Goal: Task Accomplishment & Management: Use online tool/utility

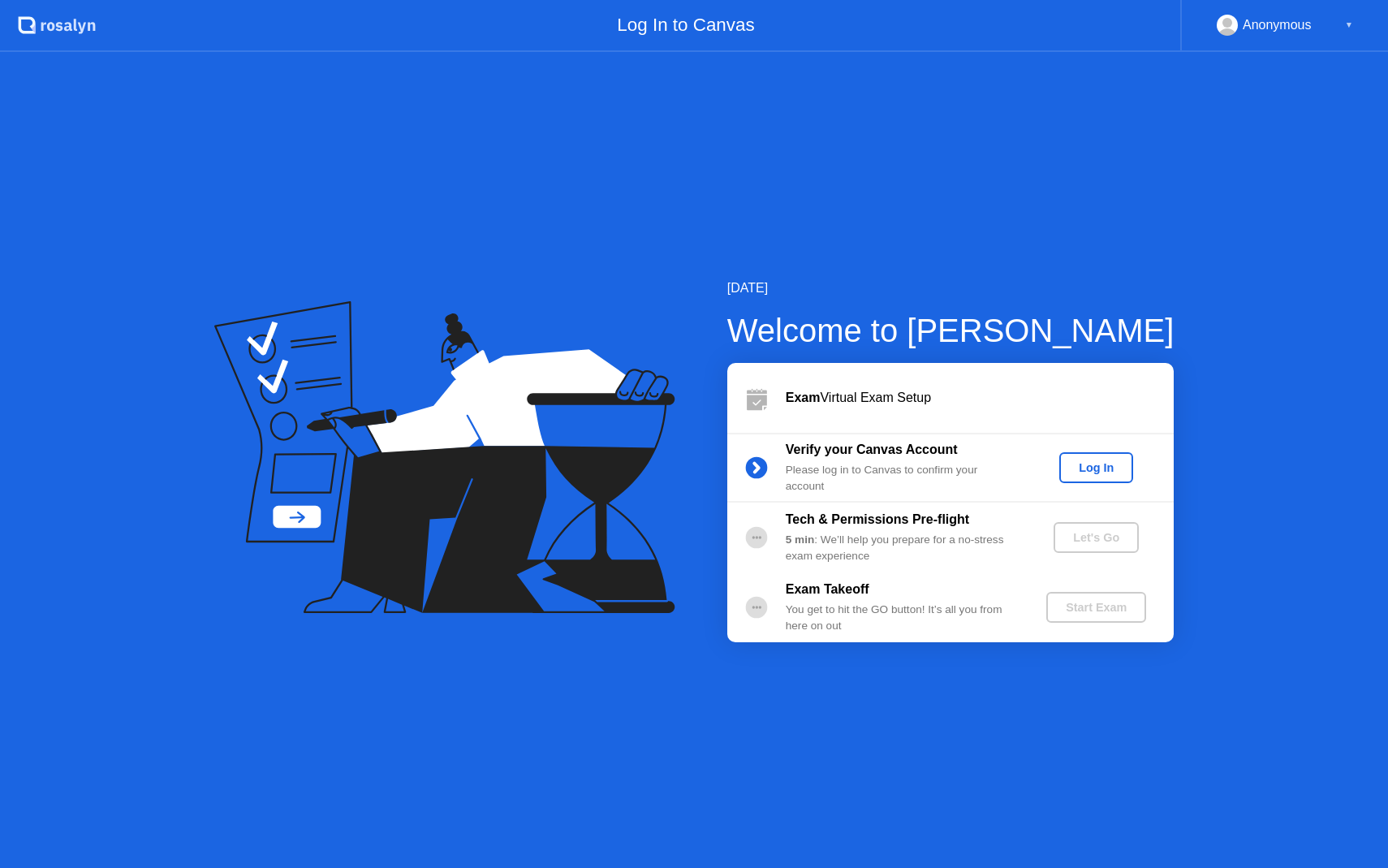
click at [1082, 470] on div "Log In" at bounding box center [1096, 468] width 61 height 13
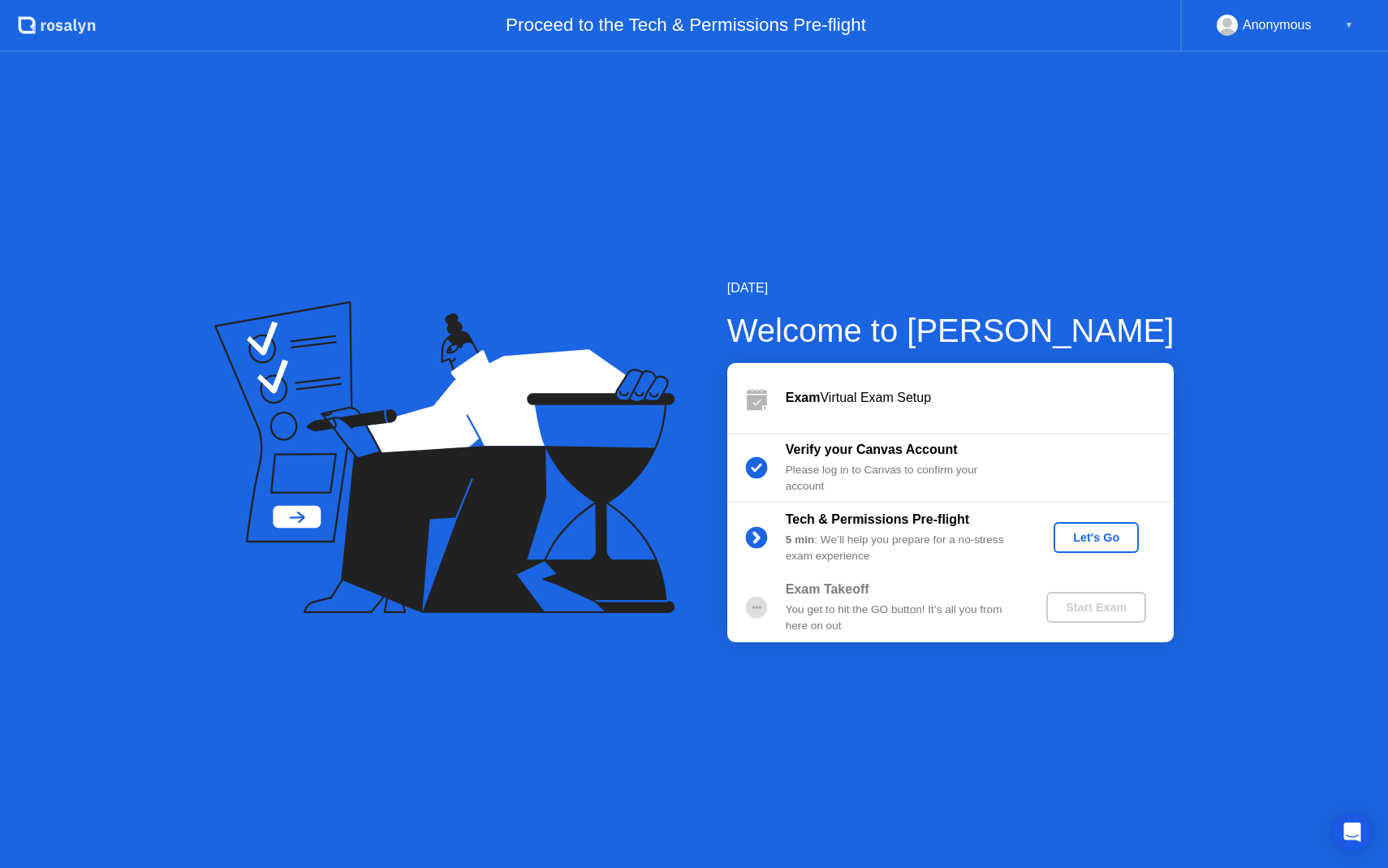
click at [1110, 536] on div "Let's Go" at bounding box center [1096, 537] width 72 height 13
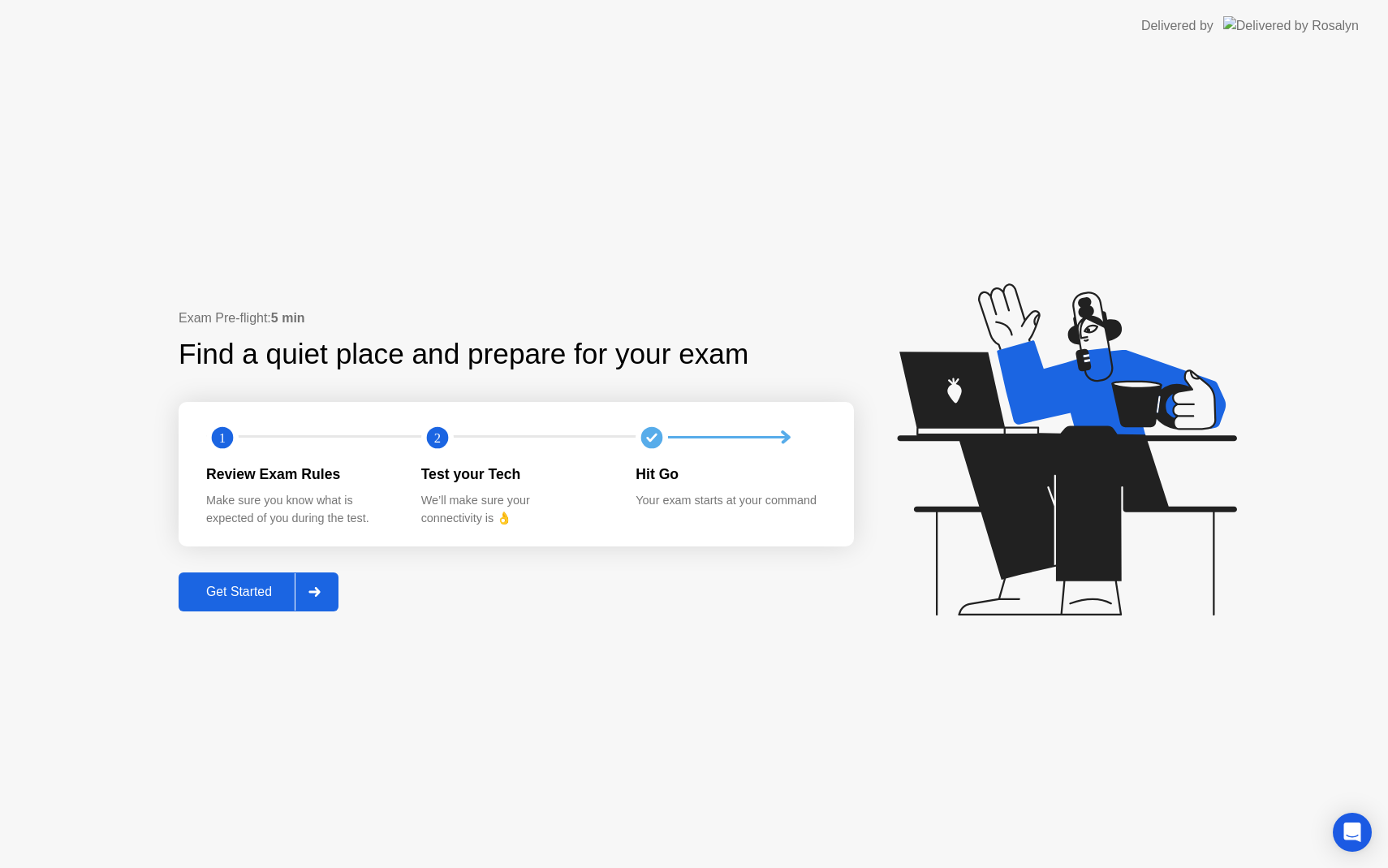
click at [230, 586] on div "Get Started" at bounding box center [239, 591] width 111 height 14
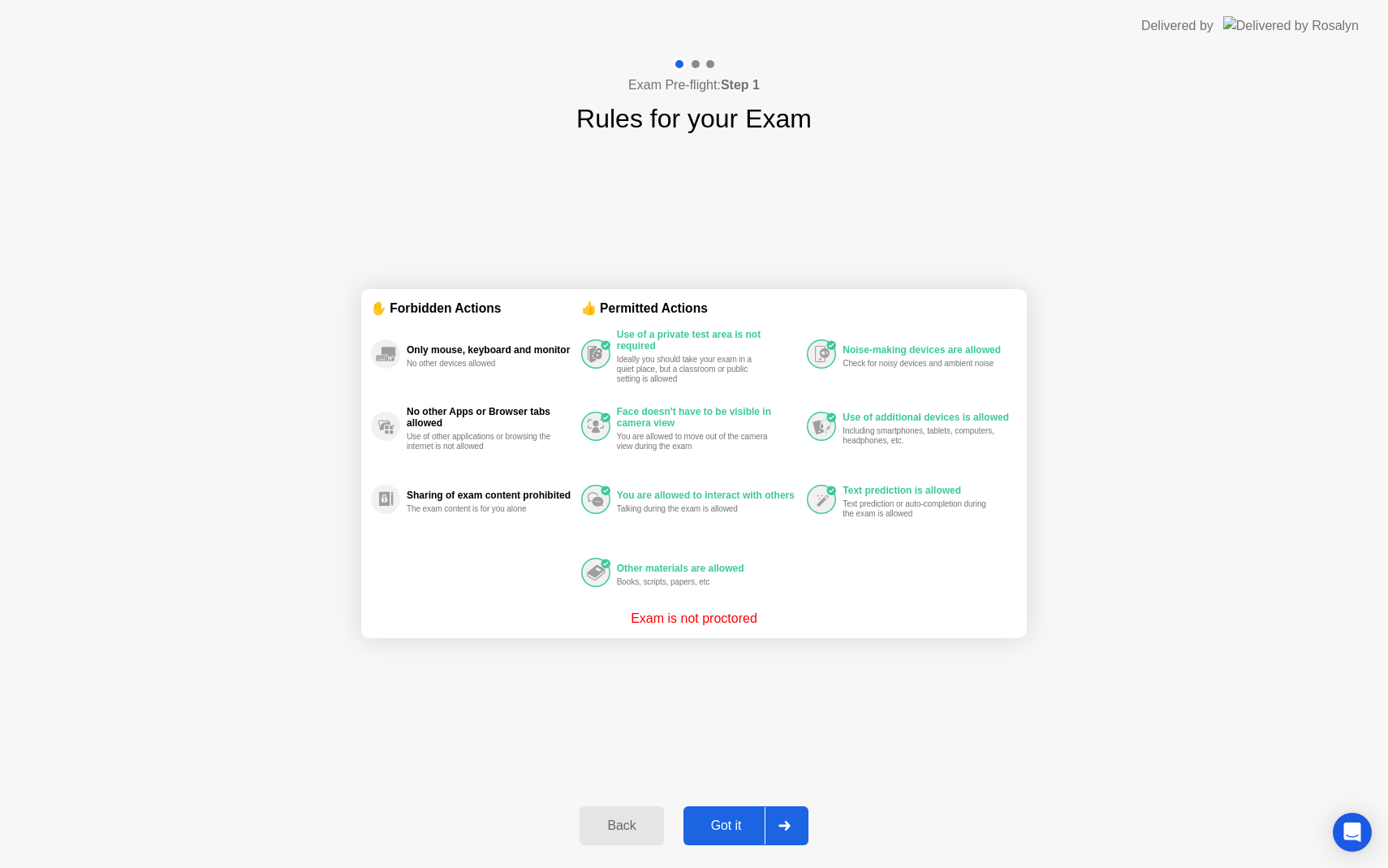
click at [732, 812] on button "Got it" at bounding box center [745, 825] width 125 height 39
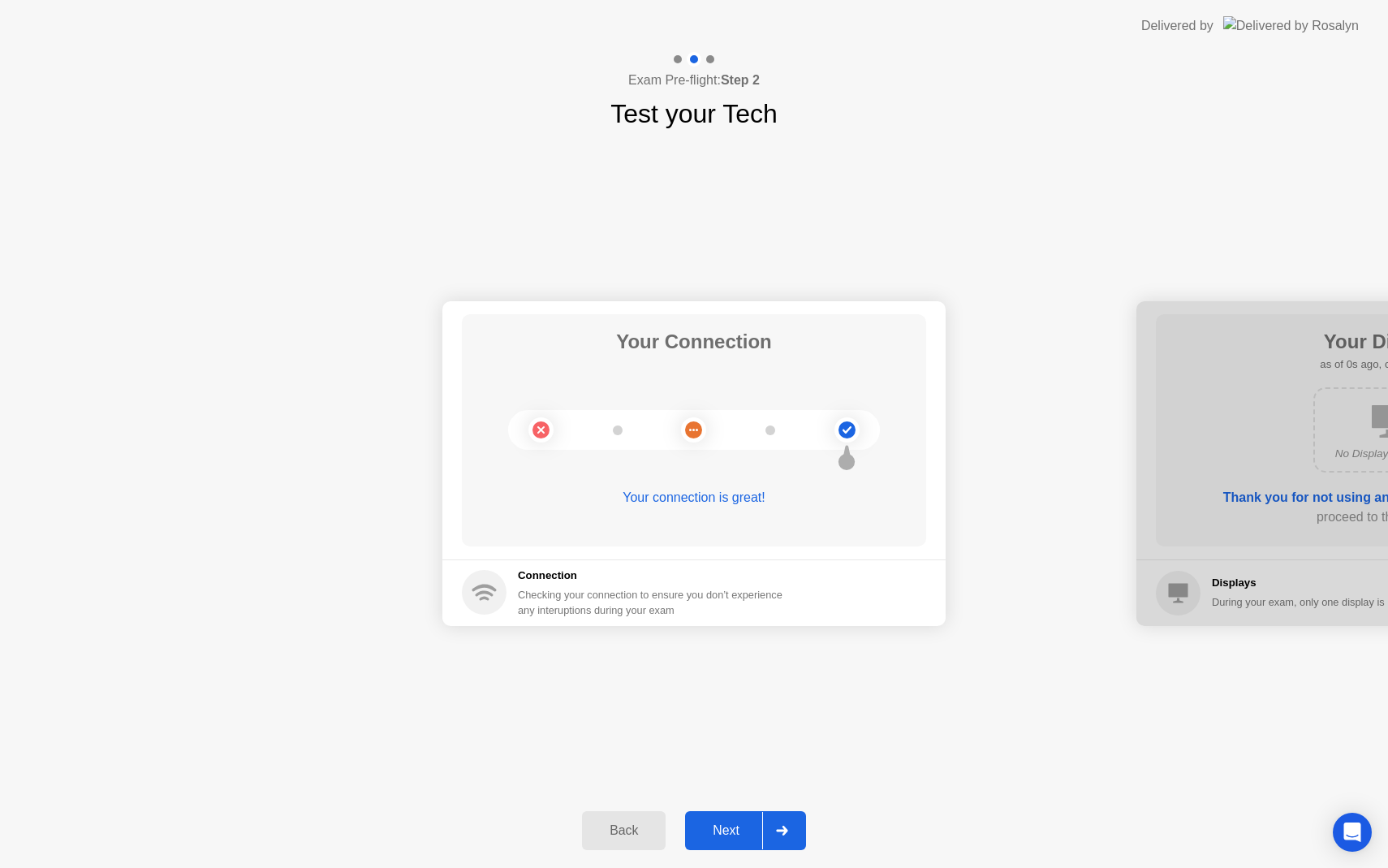
click at [741, 831] on div "Next" at bounding box center [726, 830] width 72 height 14
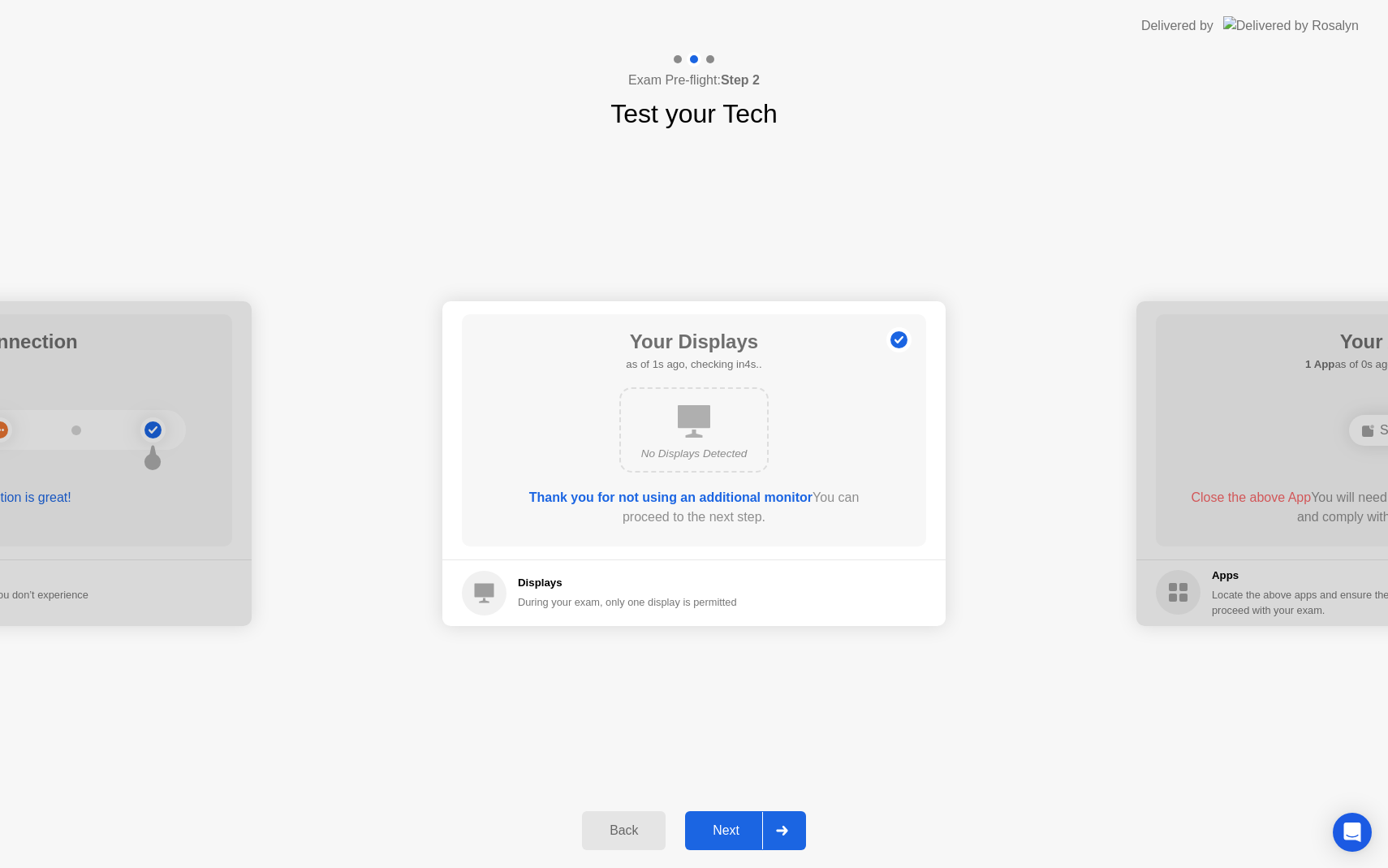
click at [741, 831] on div "Next" at bounding box center [726, 830] width 72 height 14
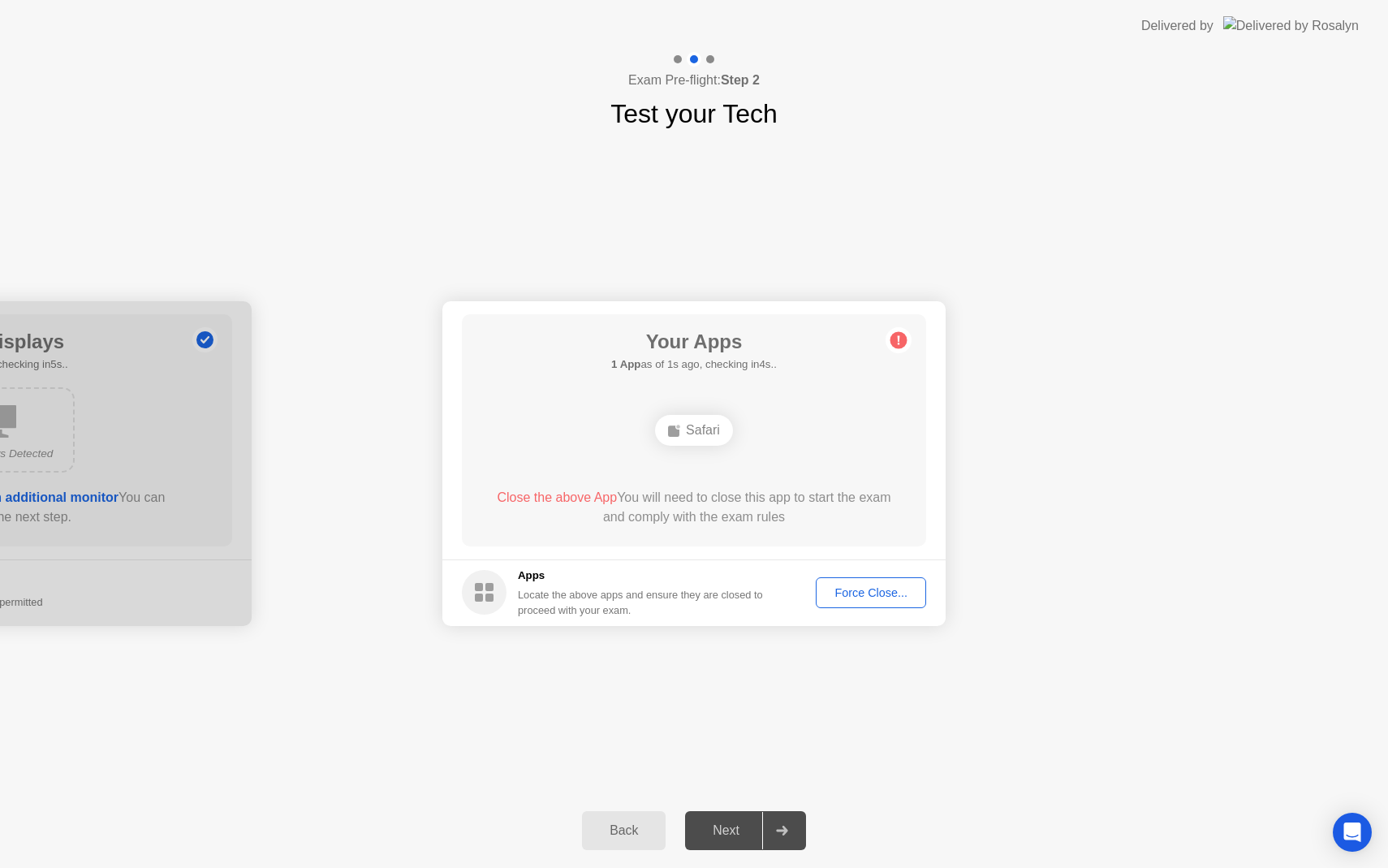
click at [879, 589] on div "Force Close..." at bounding box center [871, 592] width 99 height 13
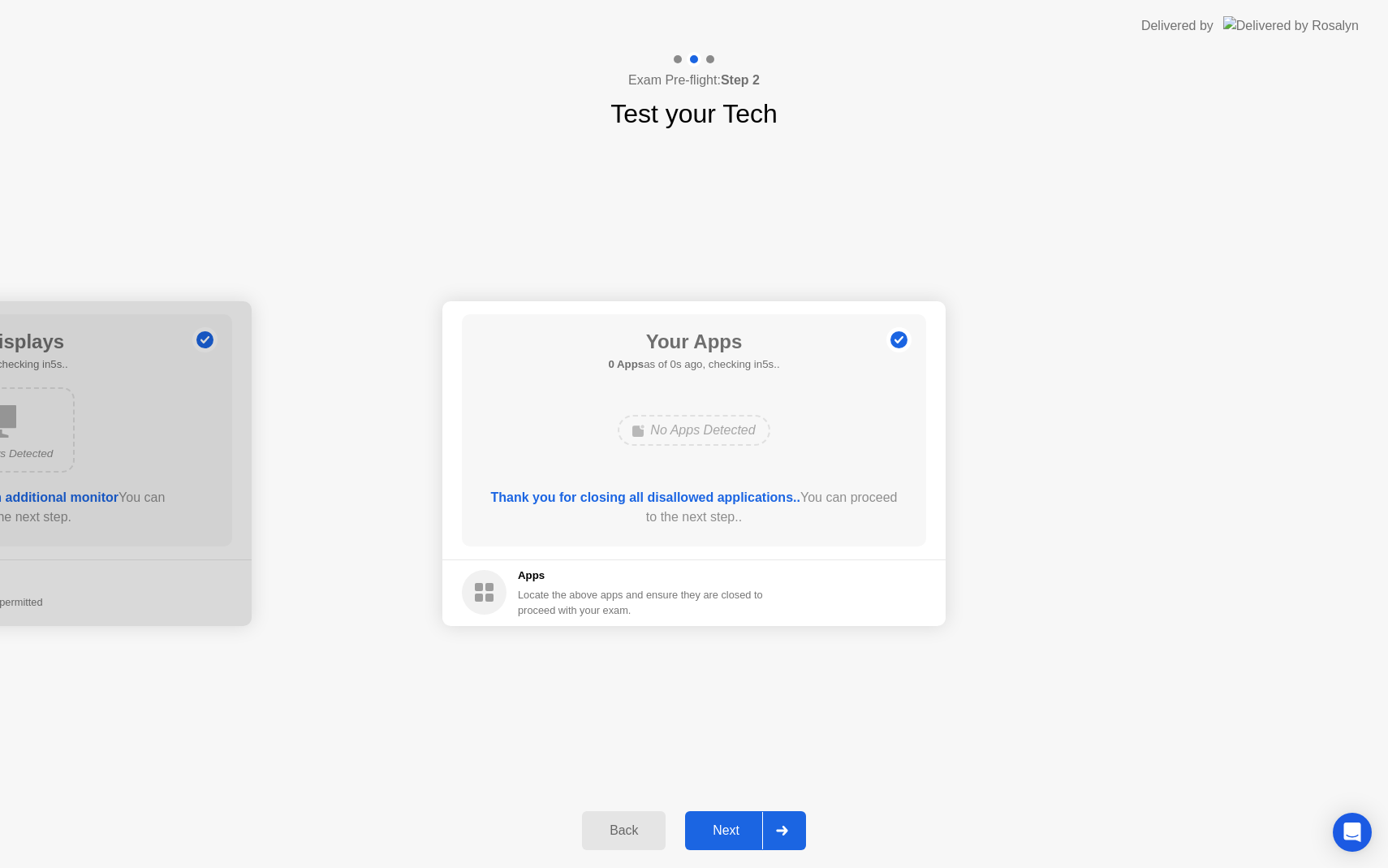
click at [863, 597] on footer "Apps Locate the above apps and ensure they are closed to proceed with your exam." at bounding box center [693, 592] width 503 height 67
click at [723, 820] on button "Next" at bounding box center [745, 830] width 121 height 39
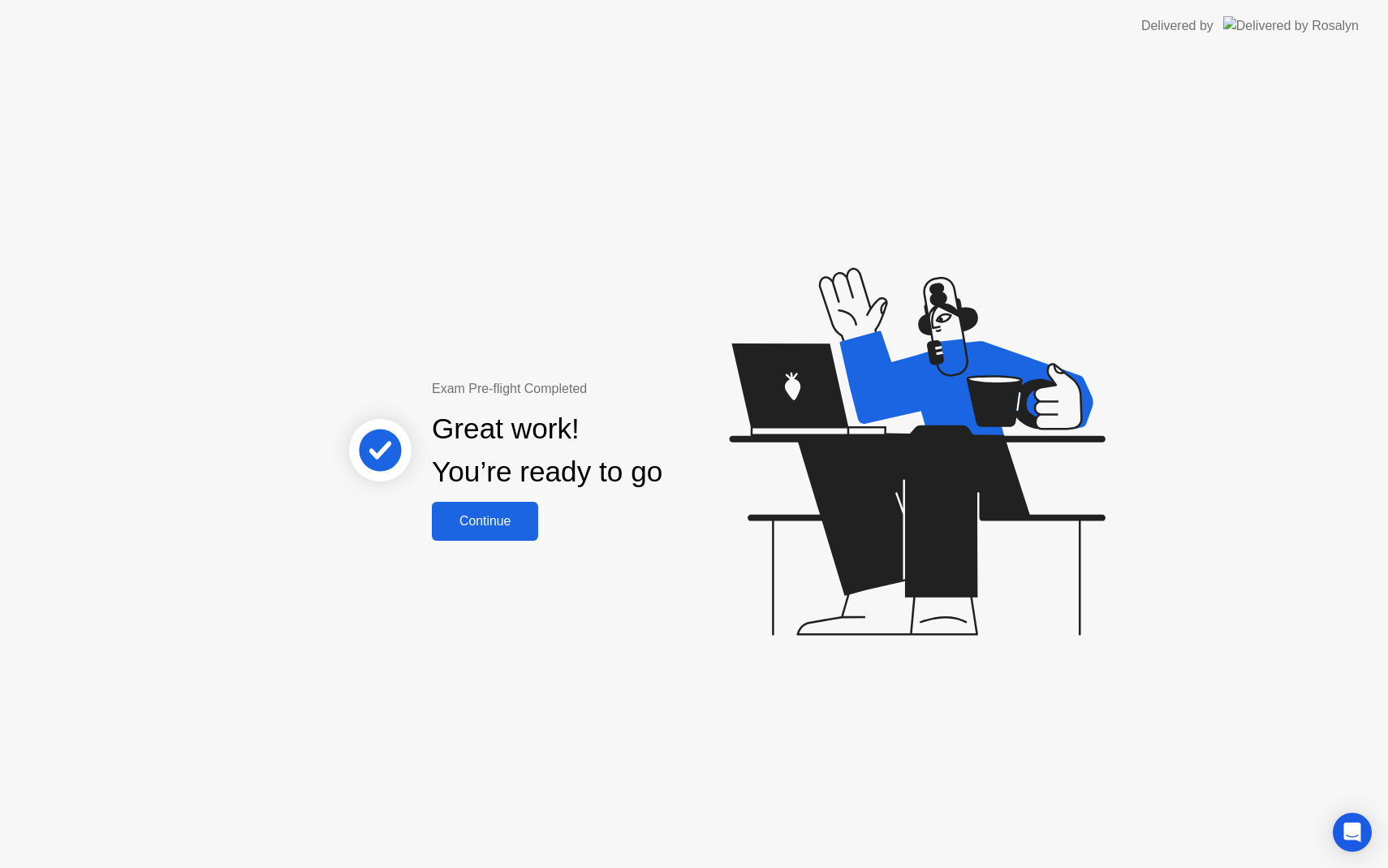
click at [492, 519] on div "Continue" at bounding box center [485, 520] width 97 height 14
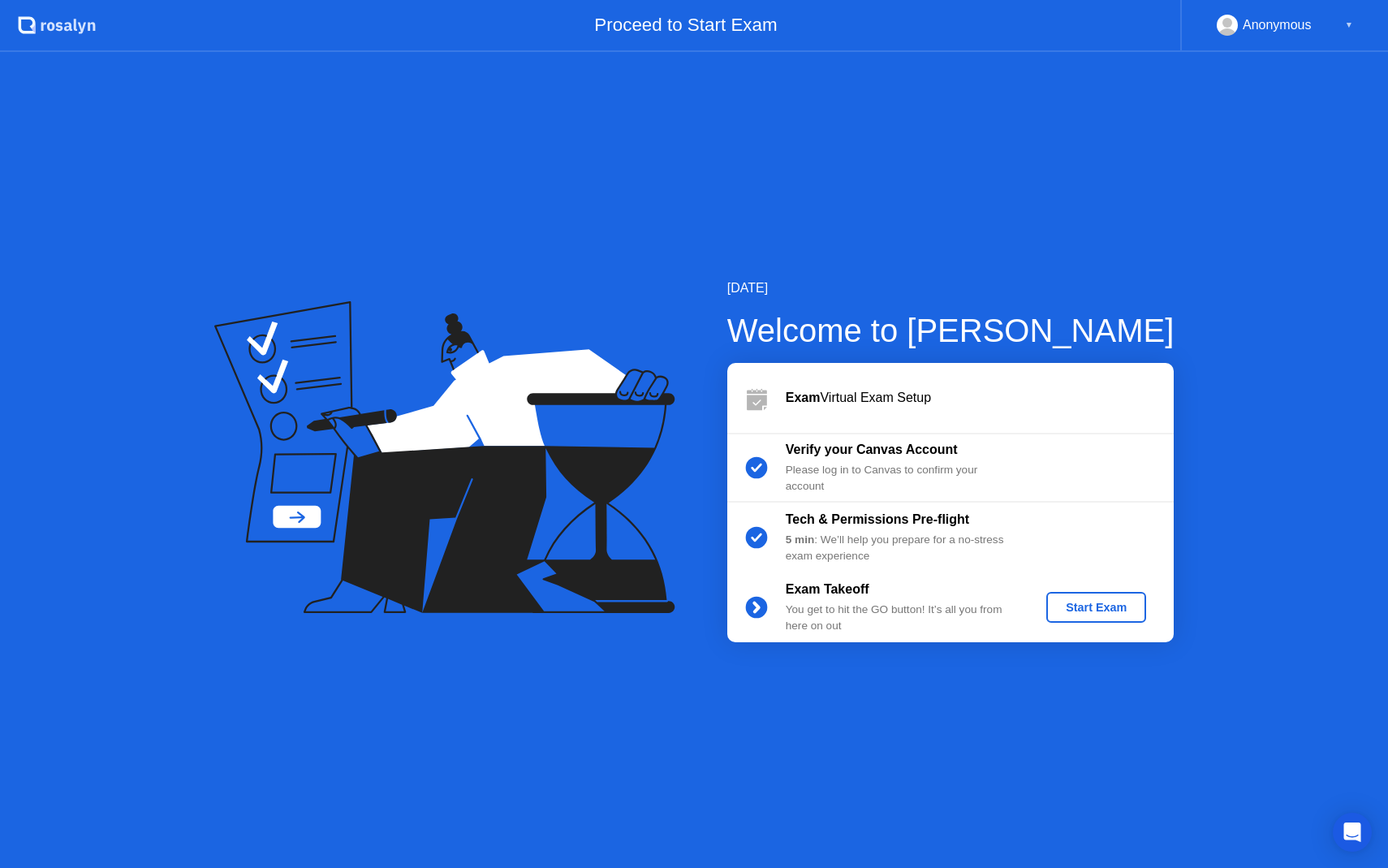
click at [1102, 611] on div "Start Exam" at bounding box center [1095, 608] width 87 height 13
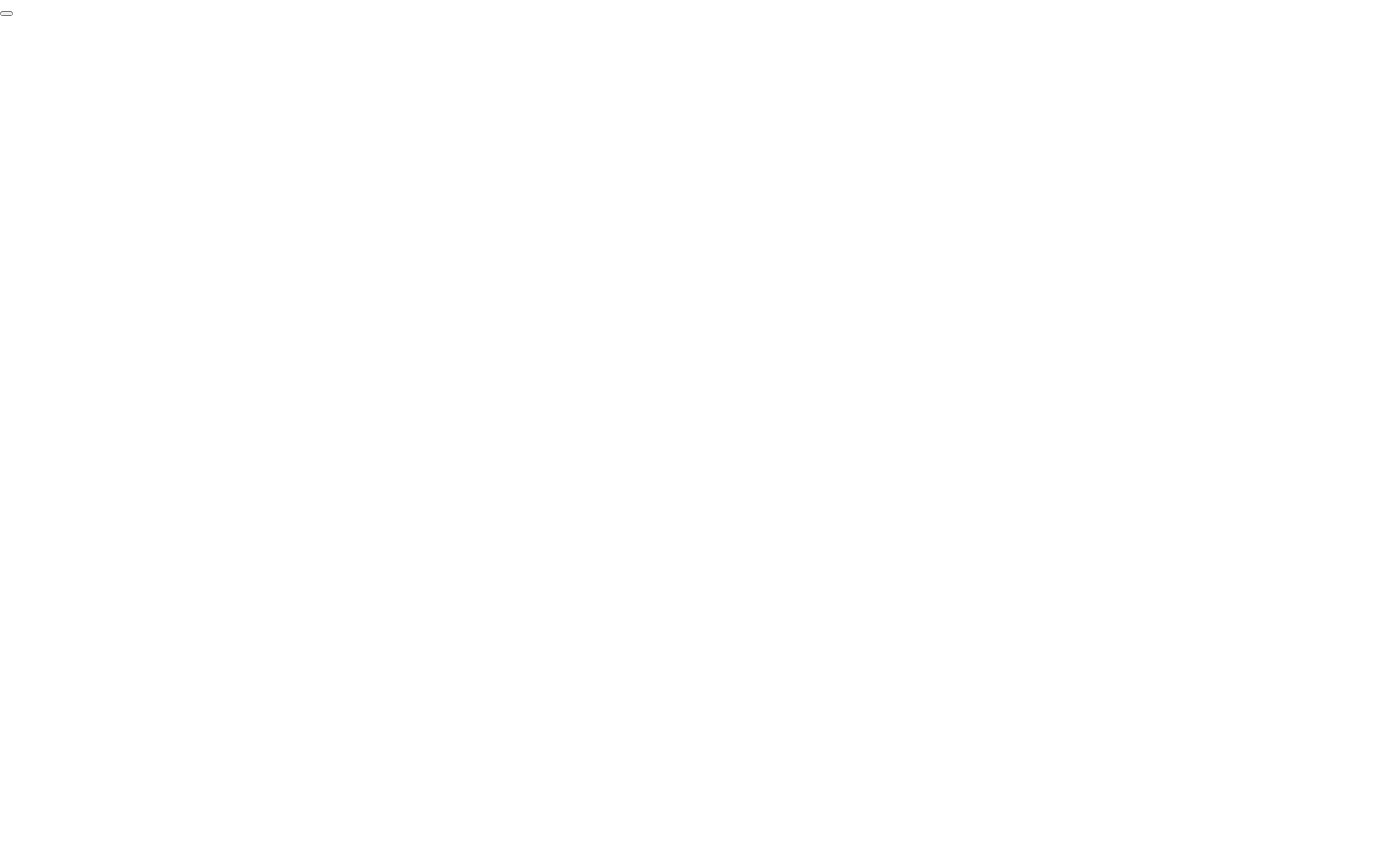
click div "End Proctoring Session"
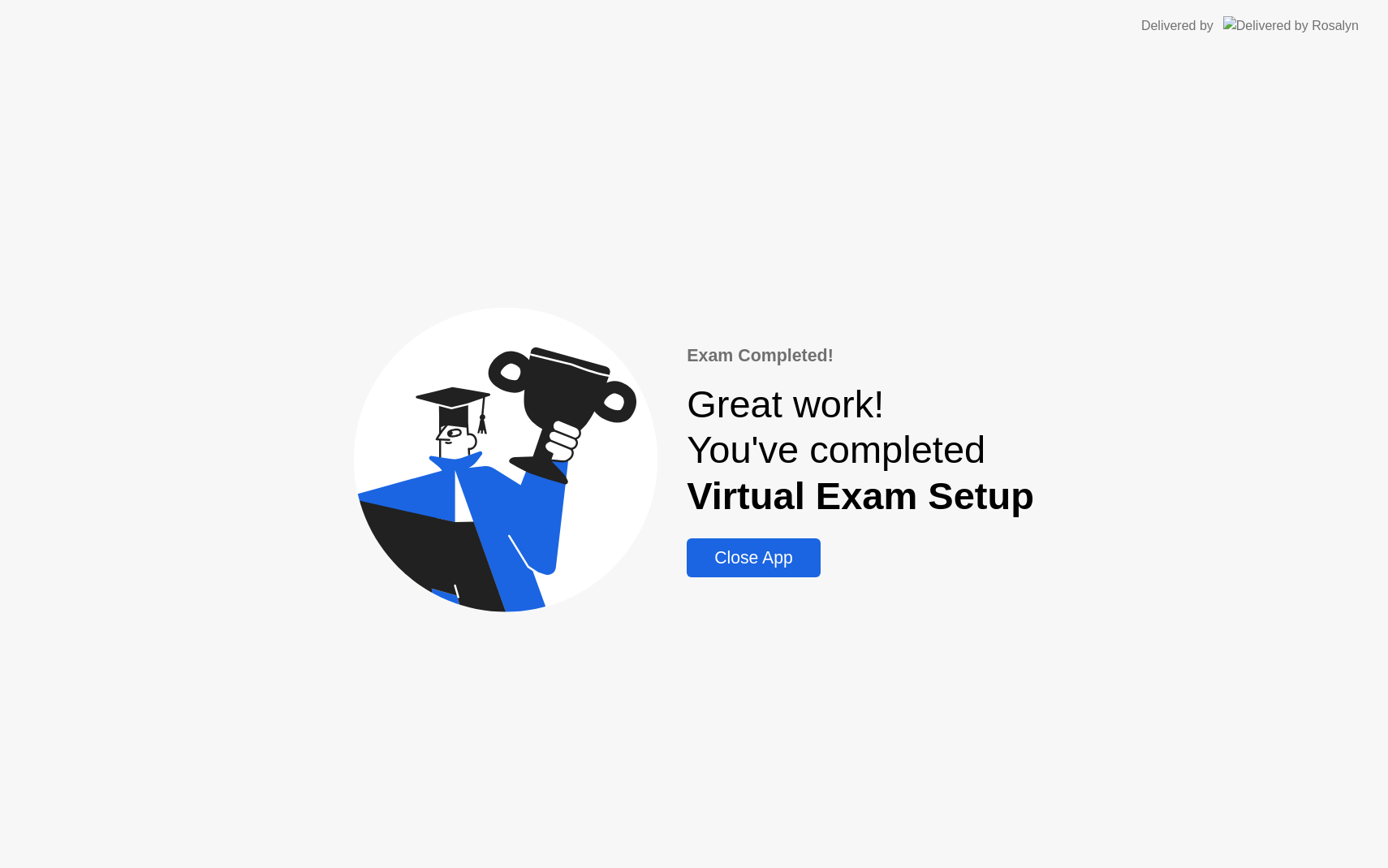
click at [766, 563] on div "Close App" at bounding box center [753, 557] width 124 height 19
